Goal: Task Accomplishment & Management: Complete application form

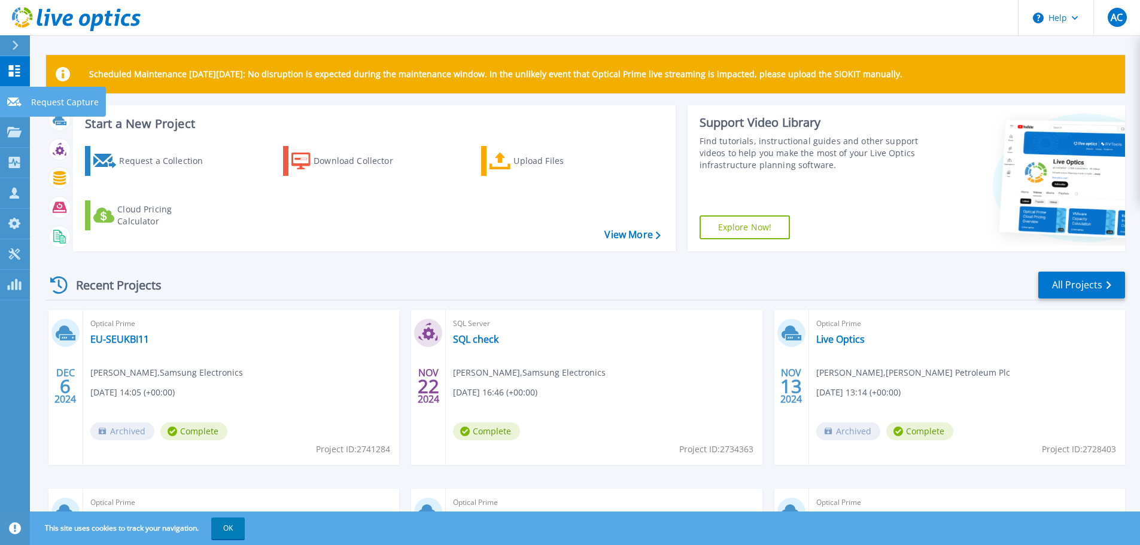
click at [10, 100] on icon at bounding box center [14, 102] width 14 height 9
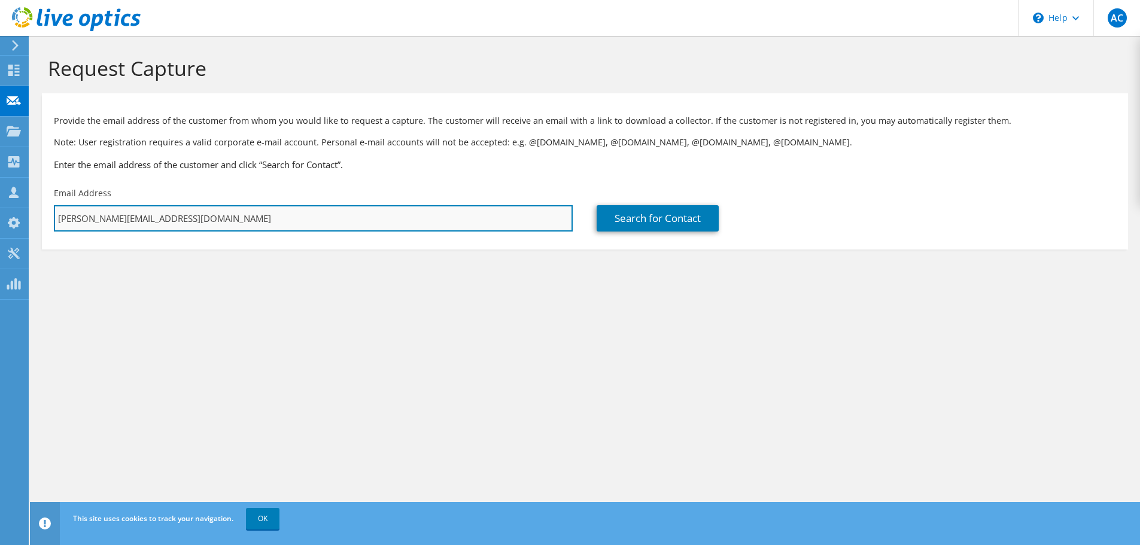
click at [132, 219] on input "[PERSON_NAME][EMAIL_ADDRESS][DOMAIN_NAME]" at bounding box center [313, 218] width 519 height 26
click at [237, 223] on input "[PERSON_NAME][EMAIL_ADDRESS][DOMAIN_NAME]" at bounding box center [313, 218] width 519 height 26
drag, startPoint x: 181, startPoint y: 219, endPoint x: 195, endPoint y: 222, distance: 13.4
click at [181, 219] on input "[PERSON_NAME][EMAIL_ADDRESS][DOMAIN_NAME]" at bounding box center [313, 218] width 519 height 26
paste input "Andrew.Wyatt@sec.co.uk"
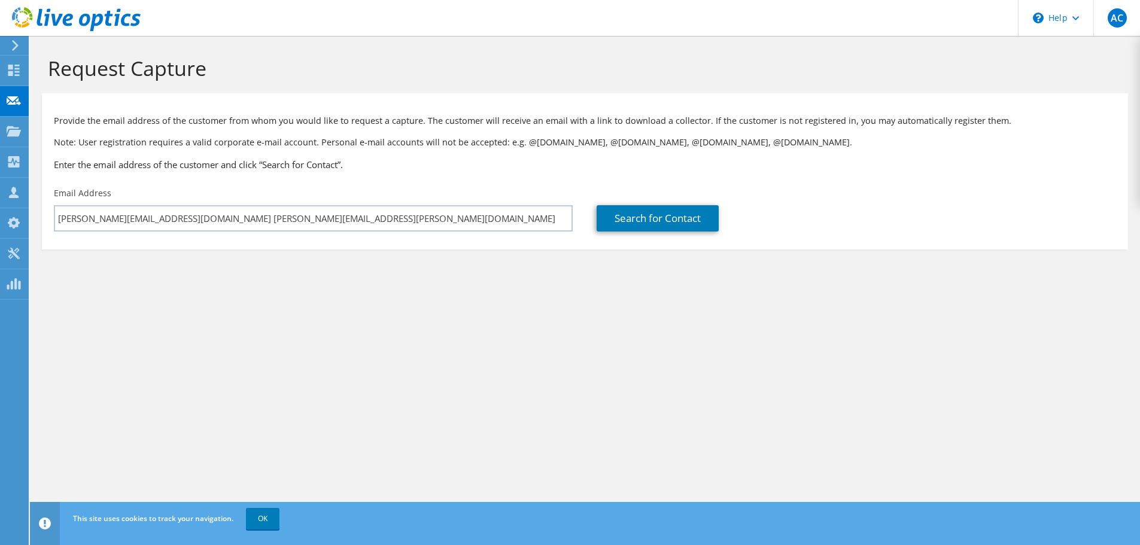
click at [408, 310] on section "Request Capture Provide the email address of the customer from whom you would l…" at bounding box center [585, 173] width 1111 height 274
click at [675, 212] on link "Search for Contact" at bounding box center [658, 218] width 122 height 26
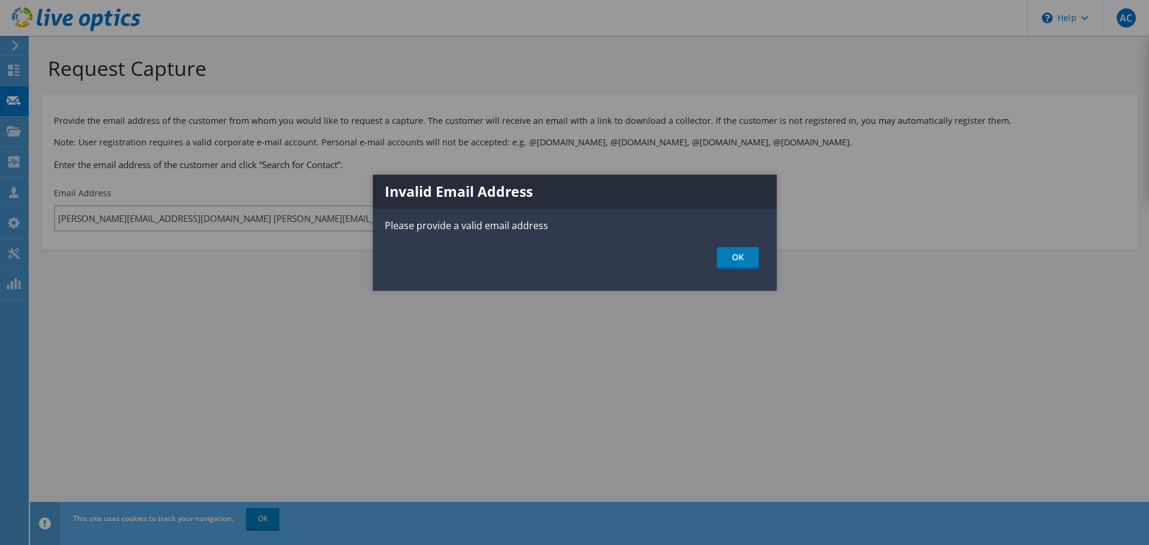
click at [249, 347] on div at bounding box center [574, 272] width 1149 height 545
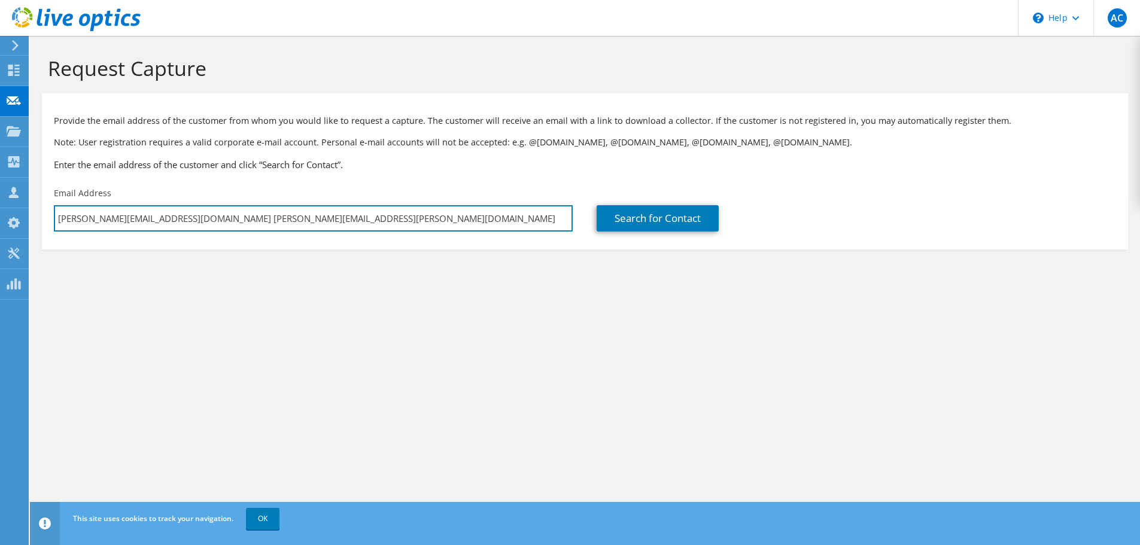
drag, startPoint x: 164, startPoint y: 220, endPoint x: 177, endPoint y: 232, distance: 17.4
click at [163, 220] on input "a.chapman@uk.cdw.com Andrew.Wyatt@sec.co.uk" at bounding box center [313, 218] width 519 height 26
paste input "[PERSON_NAME][EMAIL_ADDRESS][DOMAIN_NAME]"
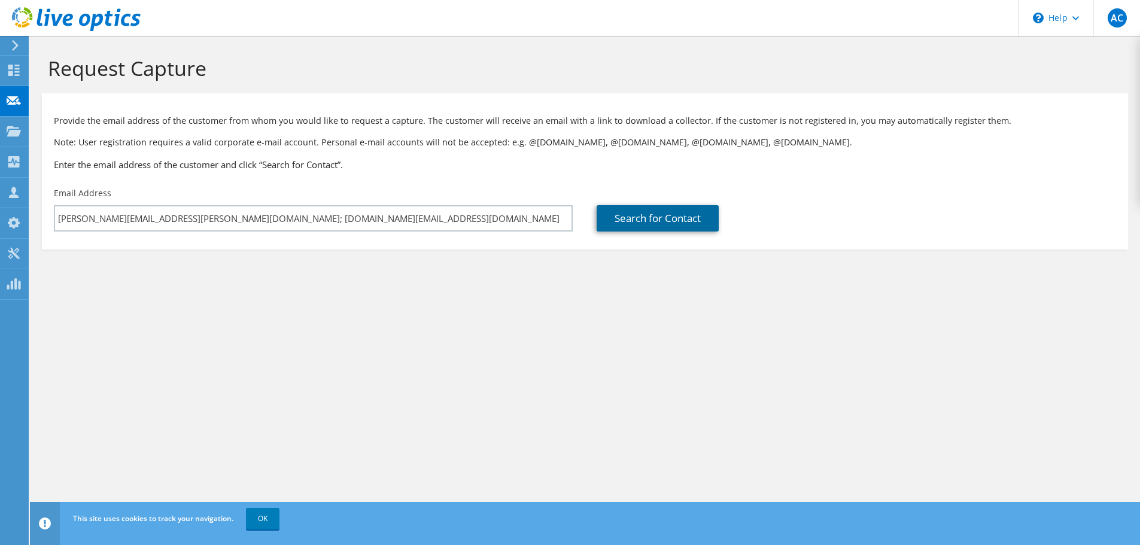
click at [655, 219] on link "Search for Contact" at bounding box center [658, 218] width 122 height 26
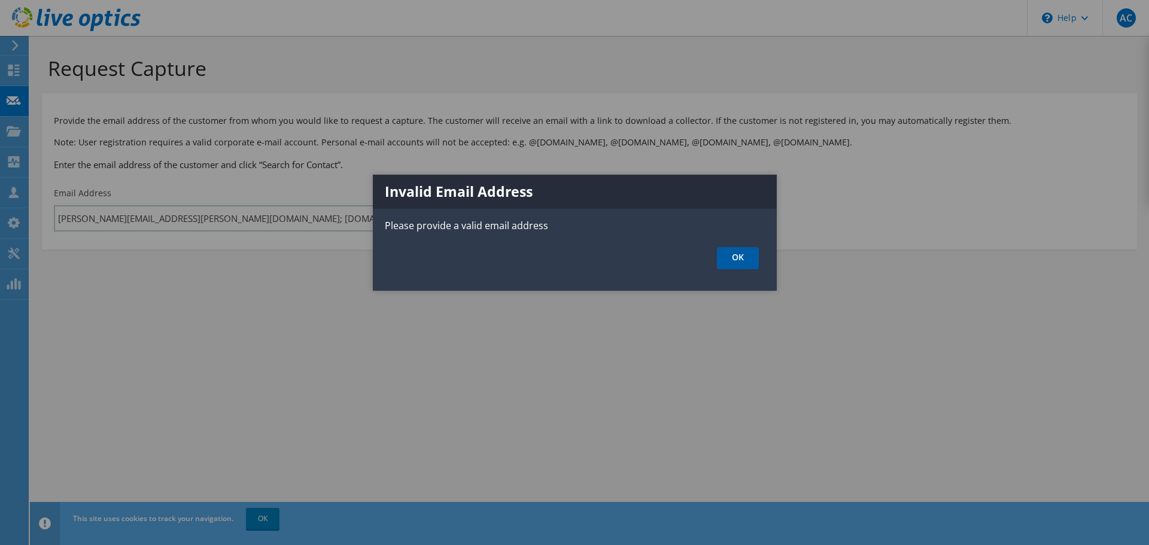
drag, startPoint x: 735, startPoint y: 260, endPoint x: 471, endPoint y: 219, distance: 267.8
click at [735, 260] on link "OK" at bounding box center [738, 258] width 42 height 22
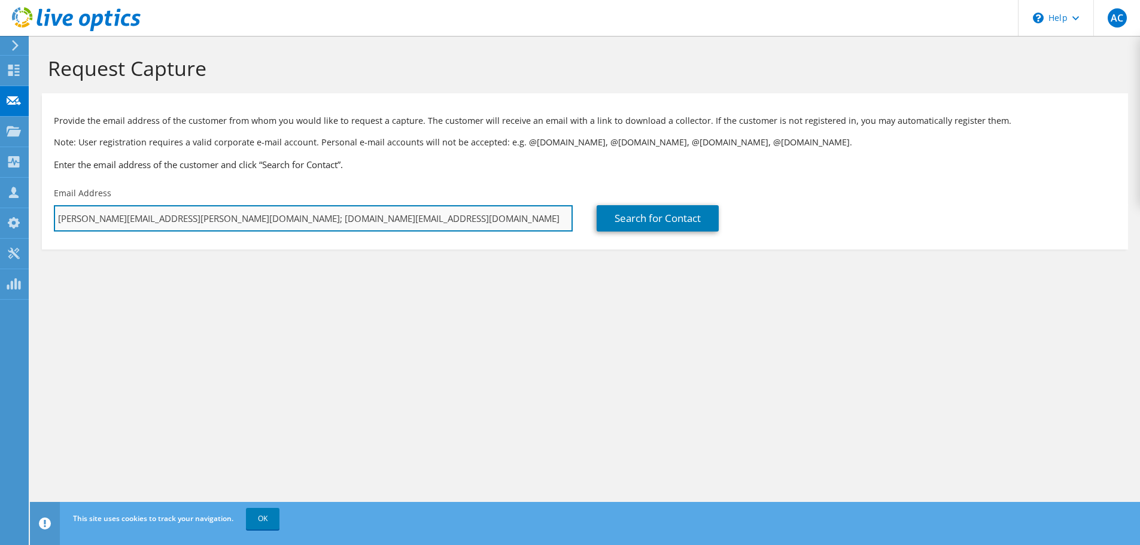
drag, startPoint x: 317, startPoint y: 215, endPoint x: 165, endPoint y: 214, distance: 152.1
click at [165, 214] on input "Andrew.Wyatt@sec.co.uk; a.chapman@uk.cdw.com" at bounding box center [313, 218] width 519 height 26
type input "Andrew.Wyatt@sec.co.uk"
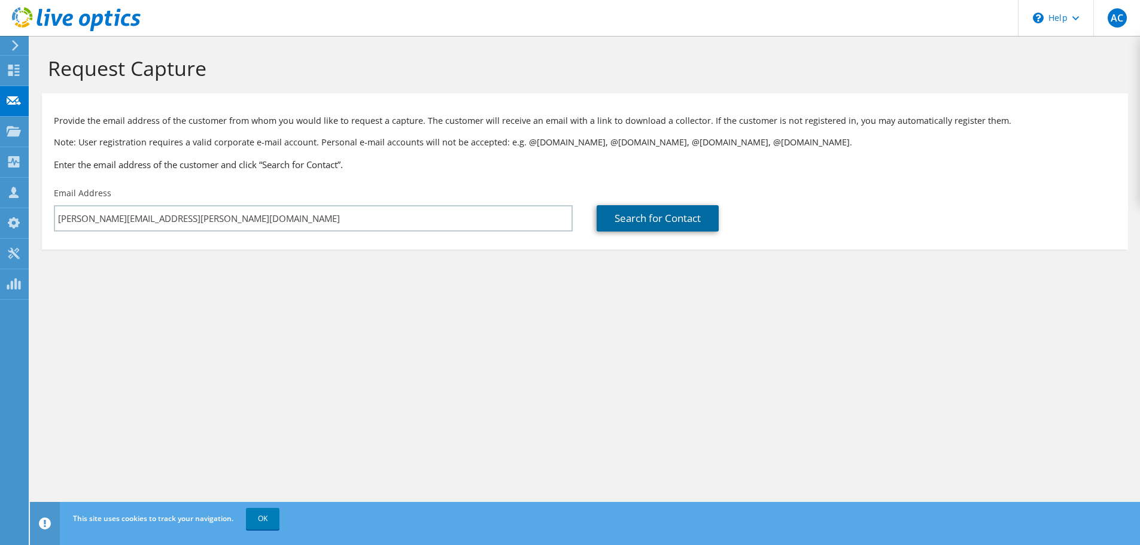
click at [645, 211] on link "Search for Contact" at bounding box center [658, 218] width 122 height 26
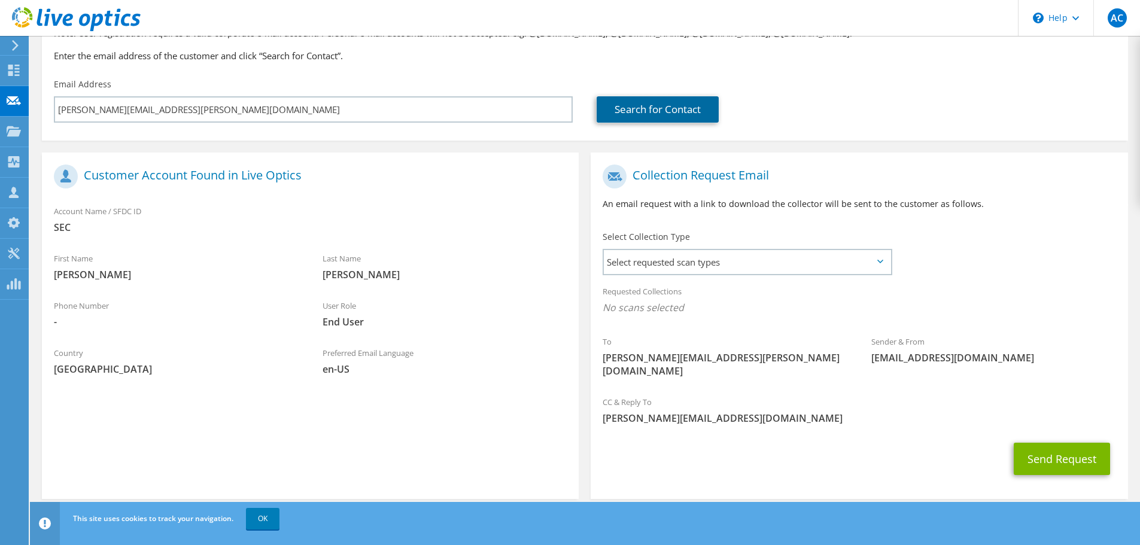
scroll to position [110, 0]
click at [693, 258] on span "Select requested scan types" at bounding box center [747, 262] width 287 height 24
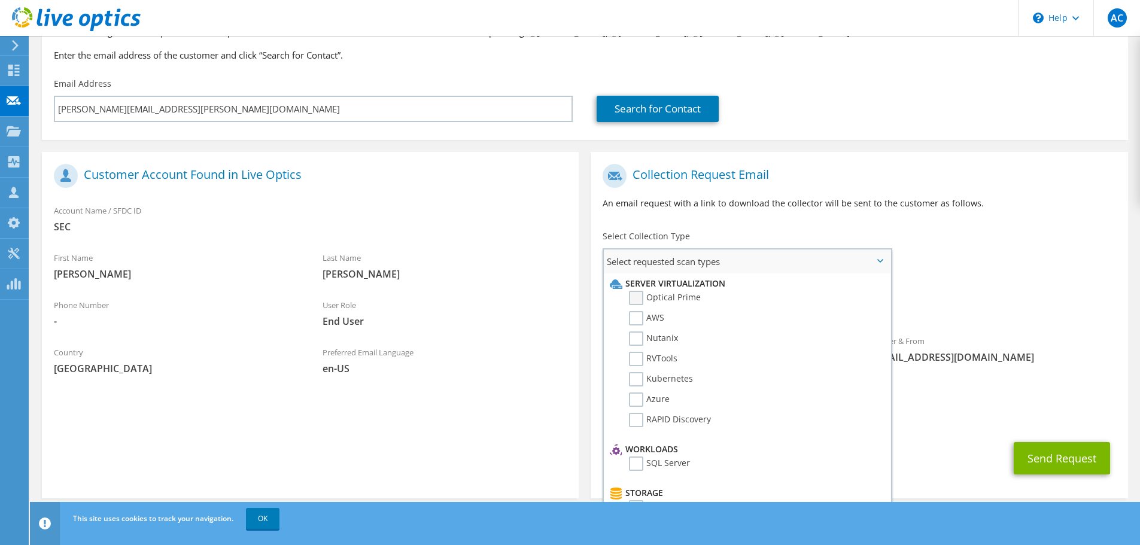
click at [639, 297] on label "Optical Prime" at bounding box center [665, 298] width 72 height 14
click at [0, 0] on input "Optical Prime" at bounding box center [0, 0] width 0 height 0
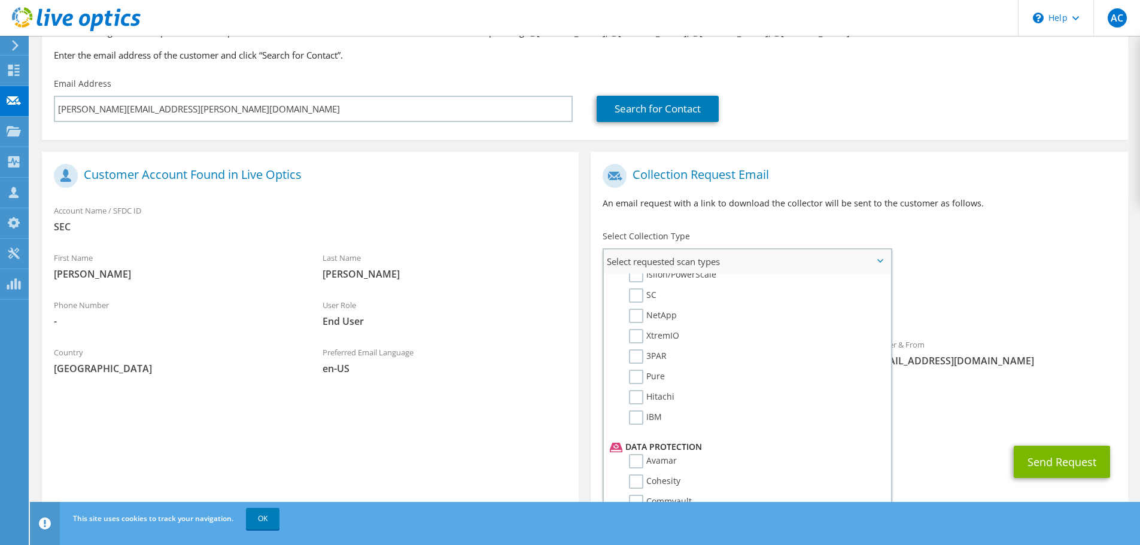
scroll to position [359, 0]
click at [642, 370] on label "Pure" at bounding box center [647, 372] width 36 height 14
click at [0, 0] on input "Pure" at bounding box center [0, 0] width 0 height 0
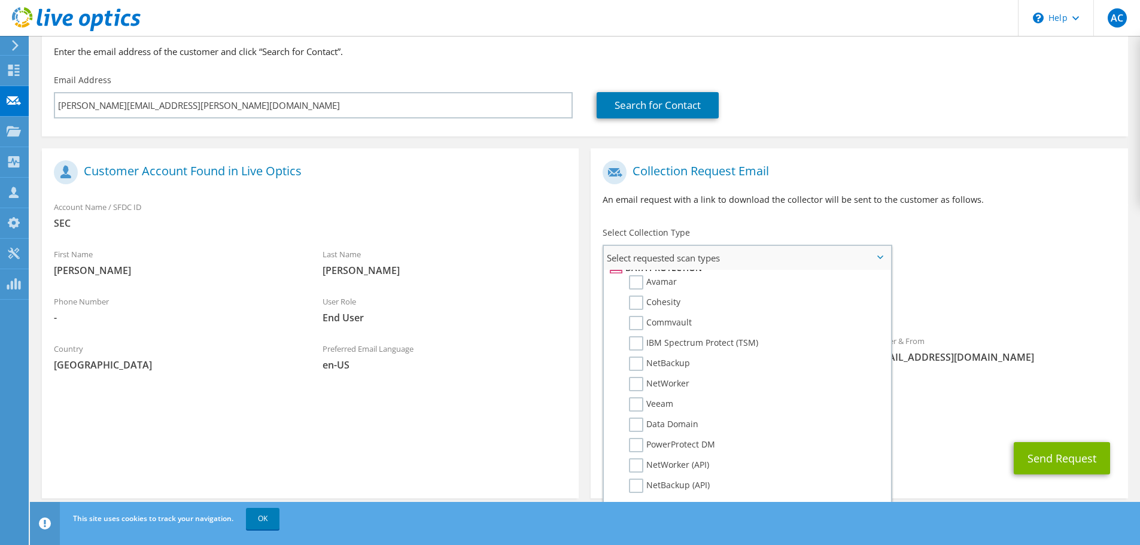
scroll to position [509, 0]
click at [636, 338] on label "Commvault" at bounding box center [660, 343] width 63 height 14
click at [0, 0] on input "Commvault" at bounding box center [0, 0] width 0 height 0
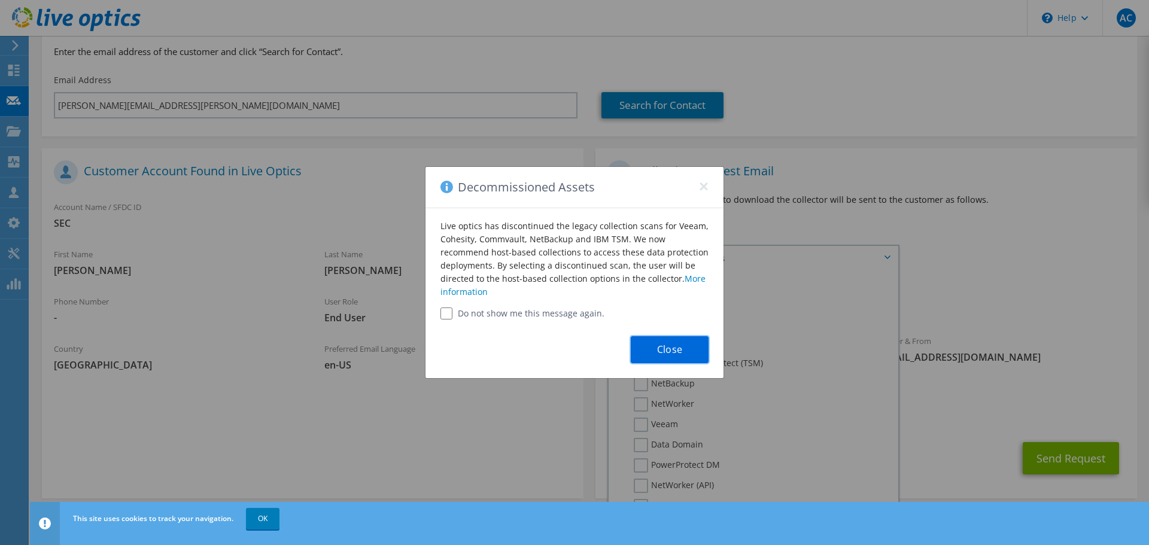
click at [681, 354] on button "Close" at bounding box center [670, 349] width 78 height 27
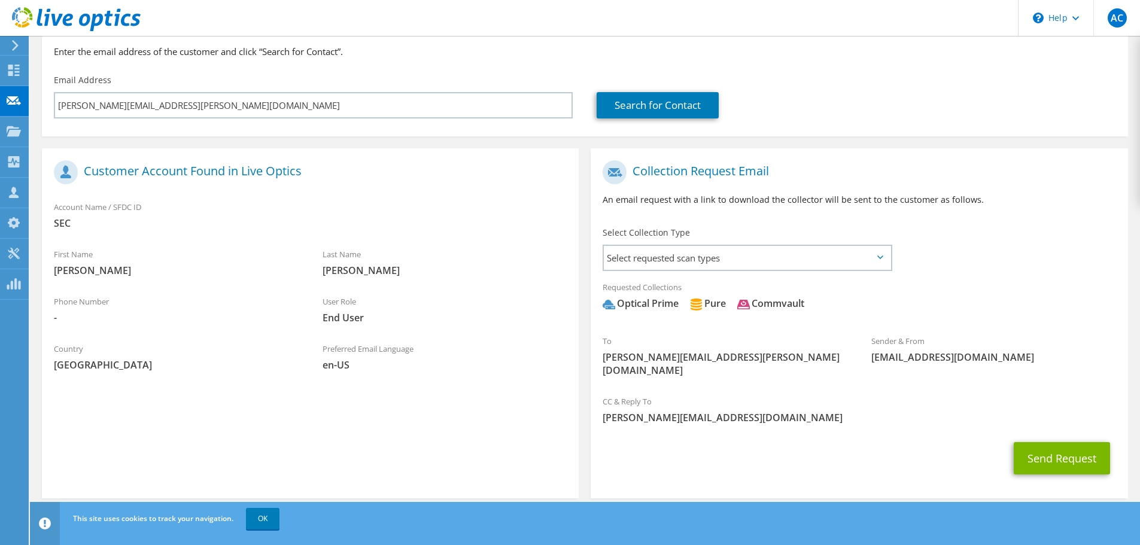
click at [1065, 261] on div "To Andrew.Wyatt@sec.co.uk Sender & From liveoptics@liveoptics.com" at bounding box center [859, 271] width 537 height 235
click at [667, 411] on span "[PERSON_NAME][EMAIL_ADDRESS][DOMAIN_NAME]" at bounding box center [859, 417] width 513 height 13
click at [726, 411] on span "[PERSON_NAME][EMAIL_ADDRESS][DOMAIN_NAME]" at bounding box center [859, 417] width 513 height 13
click at [627, 390] on div "CC & Reply To a.chapman@uk.cdw.com" at bounding box center [859, 409] width 537 height 41
click at [1060, 451] on button "Send Request" at bounding box center [1062, 458] width 96 height 32
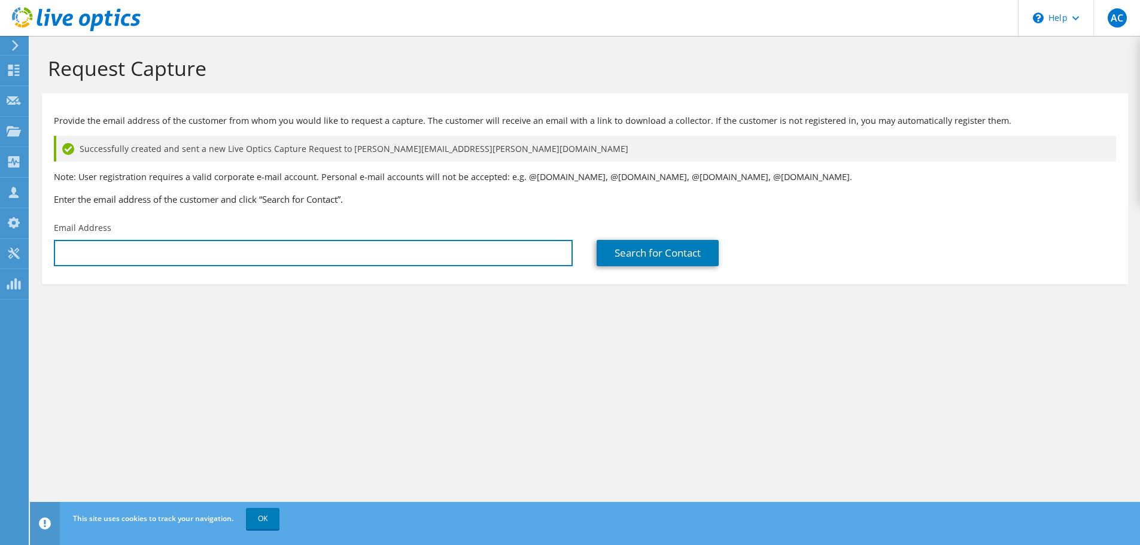
type input "[PERSON_NAME][EMAIL_ADDRESS][DOMAIN_NAME]"
